Goal: Navigation & Orientation: Find specific page/section

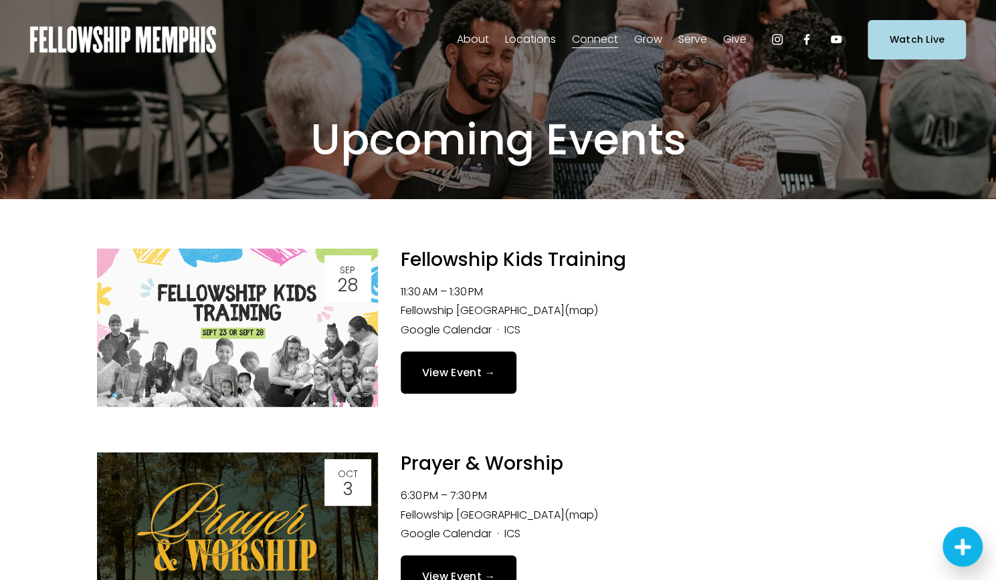
click at [0, 0] on link "Reading Plan" at bounding box center [0, 0] width 0 height 0
click at [0, 0] on span "Women" at bounding box center [0, 0] width 0 height 0
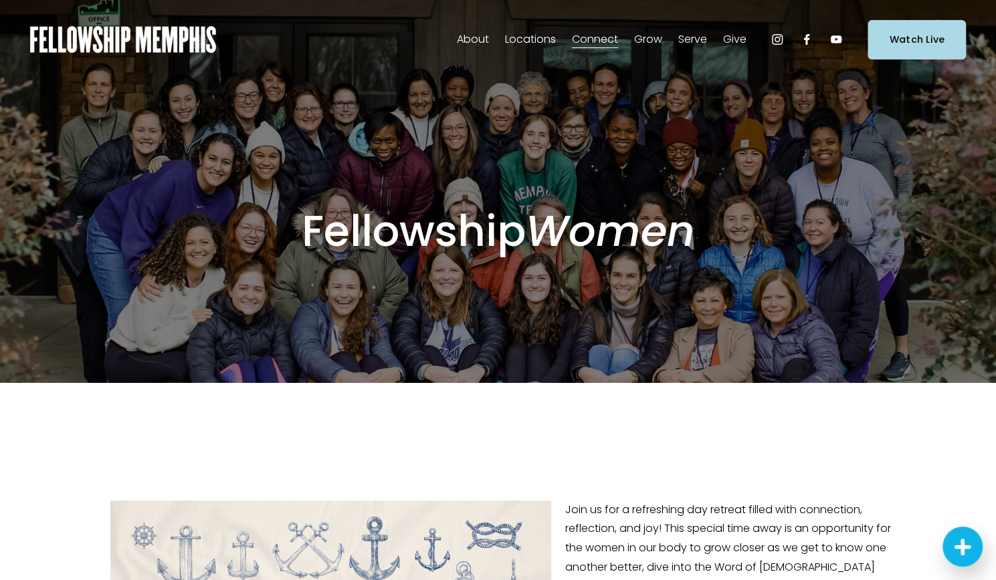
click at [0, 0] on link "[DOMAIN_NAME]" at bounding box center [0, 0] width 0 height 0
